Goal: Information Seeking & Learning: Learn about a topic

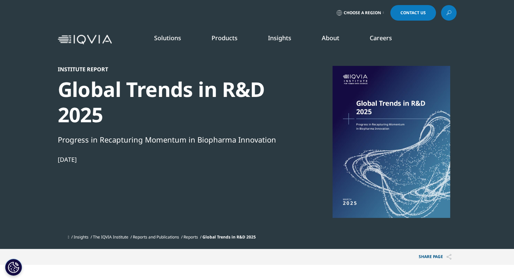
scroll to position [214, 399]
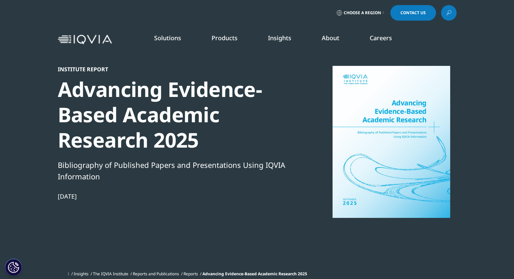
scroll to position [166, 399]
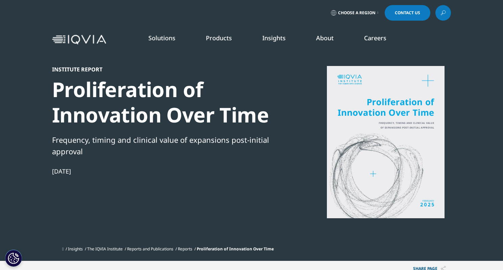
scroll to position [164, 399]
